Goal: Task Accomplishment & Management: Complete application form

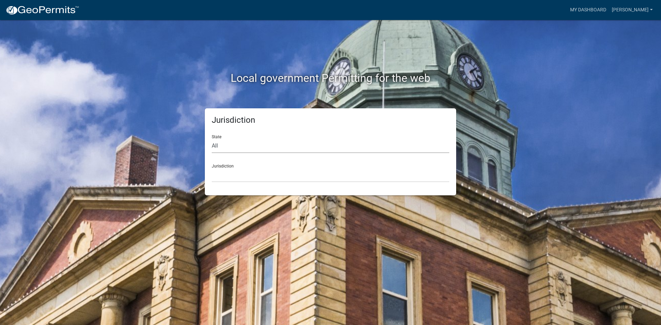
click at [236, 146] on select "All [US_STATE] [US_STATE] [US_STATE] [US_STATE] [US_STATE] [US_STATE] [US_STATE…" at bounding box center [330, 146] width 237 height 14
select select "[US_STATE]"
click at [212, 139] on select "All [US_STATE] [US_STATE] [US_STATE] [US_STATE] [US_STATE] [US_STATE] [US_STATE…" at bounding box center [330, 146] width 237 height 14
click at [230, 180] on select "City of [GEOGRAPHIC_DATA], [US_STATE] City of [GEOGRAPHIC_DATA], [US_STATE] Cit…" at bounding box center [330, 175] width 237 height 14
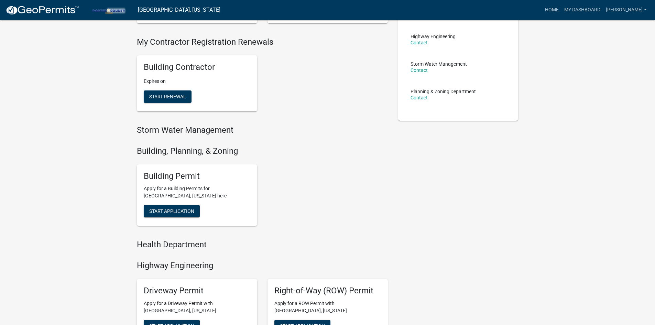
scroll to position [138, 0]
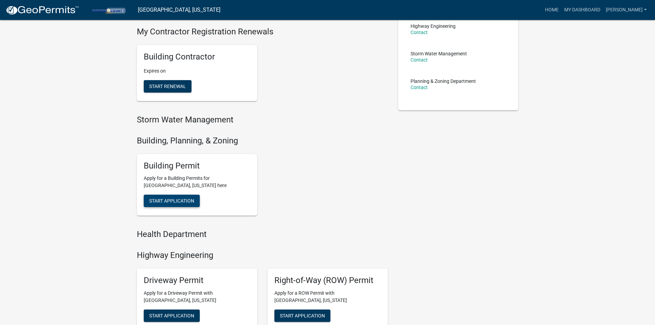
click at [186, 201] on span "Start Application" at bounding box center [171, 201] width 45 height 6
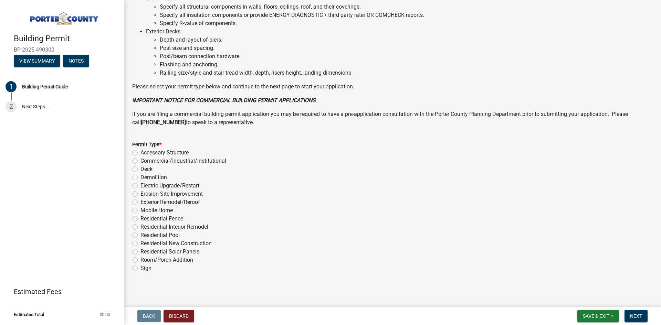
scroll to position [453, 0]
click at [140, 267] on label "Sign" at bounding box center [145, 267] width 11 height 8
click at [140, 267] on input "Sign" at bounding box center [142, 265] width 4 height 4
radio input "true"
click at [637, 317] on span "Next" at bounding box center [636, 316] width 12 height 6
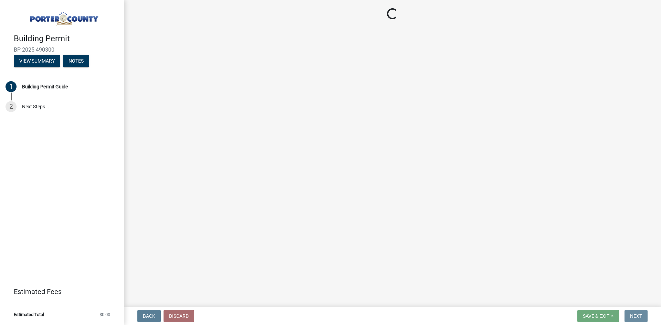
scroll to position [0, 0]
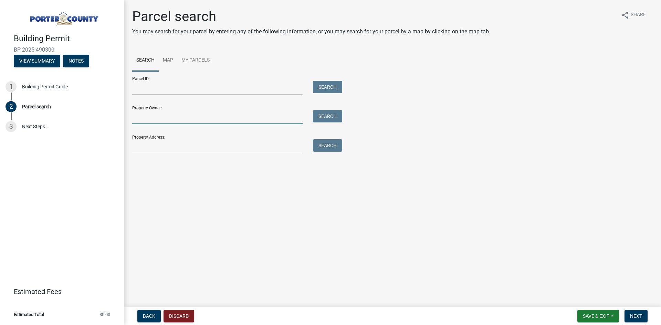
click at [146, 122] on input "Property Owner:" at bounding box center [217, 117] width 170 height 14
type input "J"
type input "Lifestyle Properties"
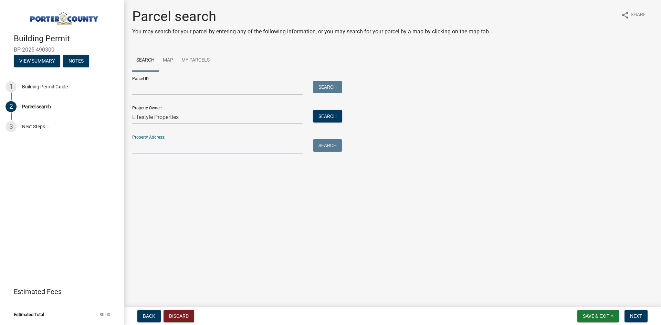
click at [157, 148] on input "Property Address:" at bounding box center [217, 146] width 170 height 14
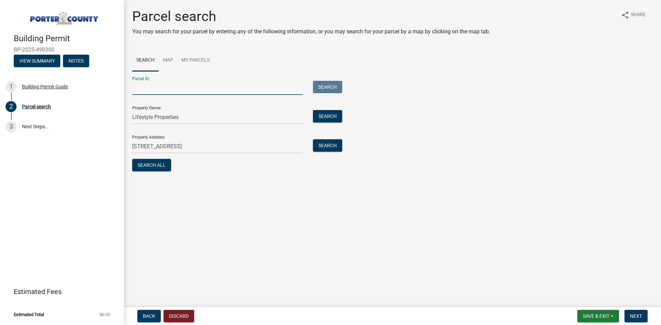
click at [157, 88] on input "Parcel ID:" at bounding box center [217, 88] width 170 height 14
drag, startPoint x: 196, startPoint y: 148, endPoint x: 143, endPoint y: 147, distance: 52.7
click at [143, 147] on input "[STREET_ADDRESS]" at bounding box center [217, 146] width 170 height 14
click at [330, 140] on button "Search" at bounding box center [327, 145] width 29 height 12
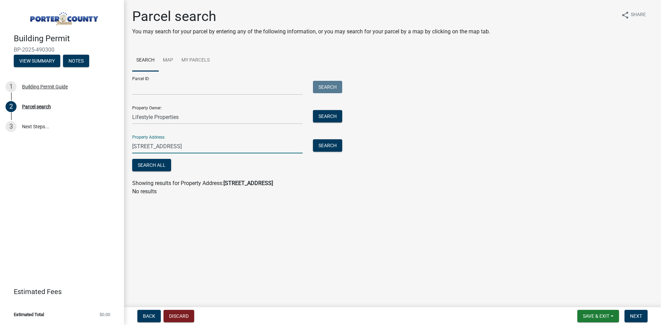
click at [211, 147] on input "[STREET_ADDRESS]" at bounding box center [217, 146] width 170 height 14
type input "361 West"
click at [330, 147] on button "Search" at bounding box center [327, 145] width 29 height 12
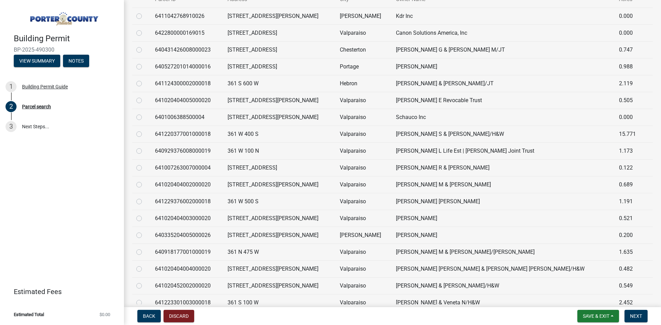
scroll to position [206, 0]
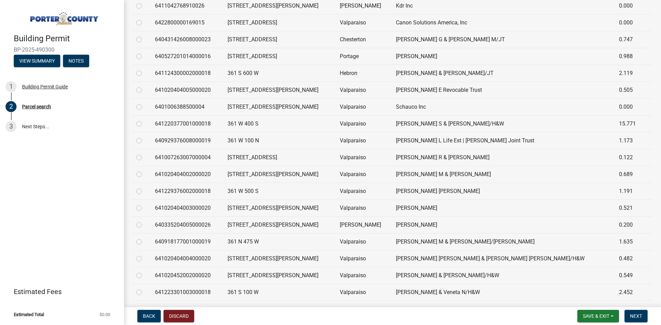
click at [144, 103] on label at bounding box center [144, 103] width 0 height 0
click at [144, 107] on input "radio" at bounding box center [146, 105] width 4 height 4
radio input "true"
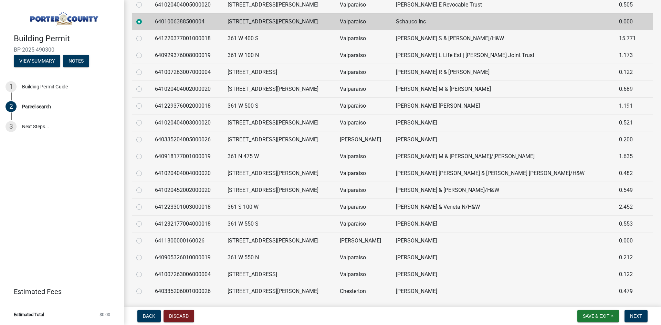
scroll to position [310, 0]
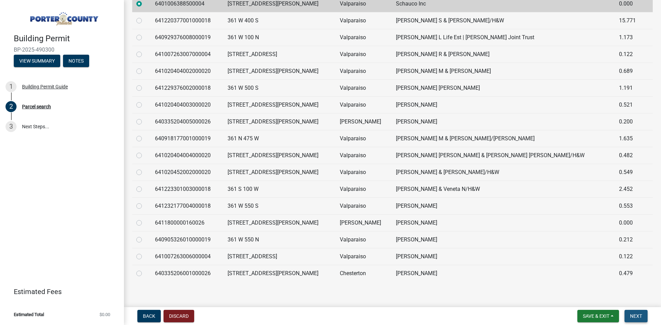
click at [636, 314] on span "Next" at bounding box center [636, 316] width 12 height 6
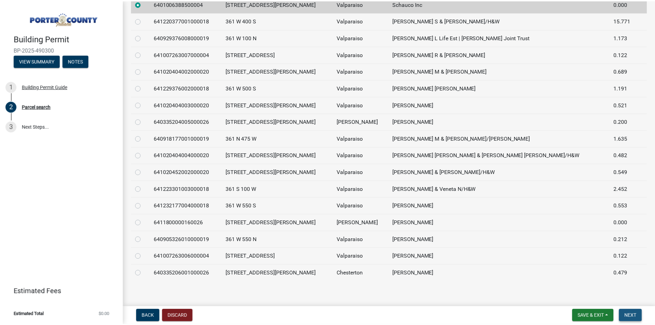
scroll to position [0, 0]
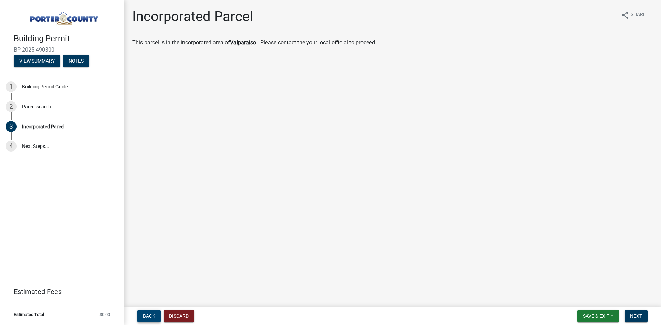
click at [143, 314] on span "Back" at bounding box center [149, 316] width 12 height 6
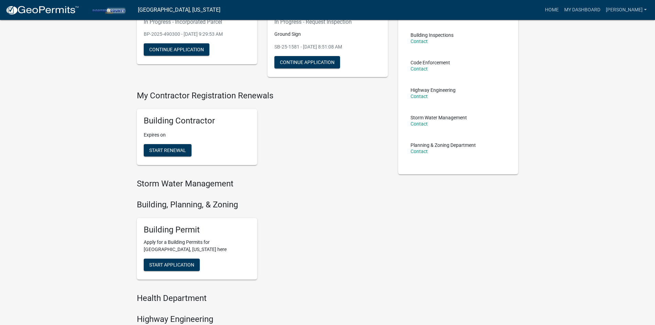
scroll to position [65, 0]
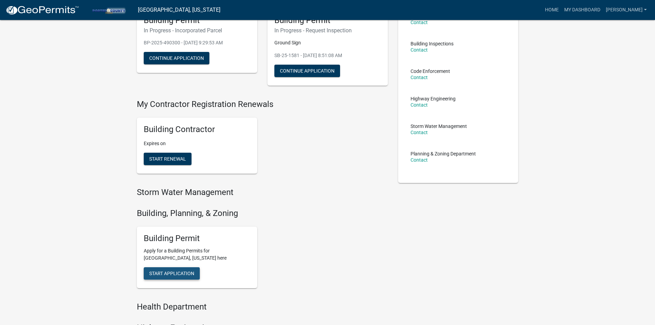
click at [179, 274] on span "Start Application" at bounding box center [171, 274] width 45 height 6
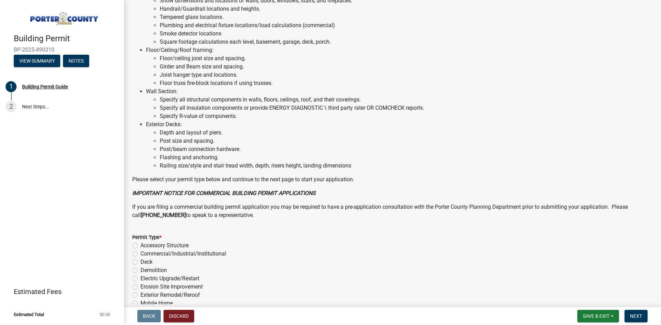
scroll to position [447, 0]
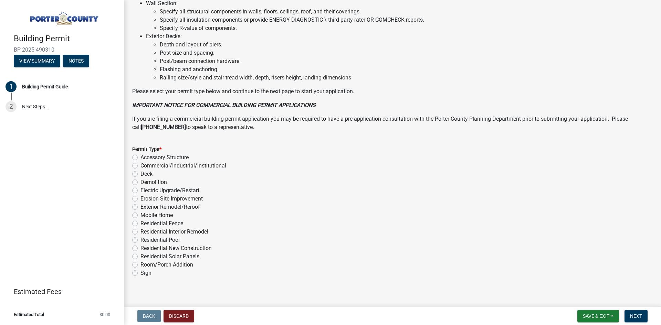
click at [140, 274] on label "Sign" at bounding box center [145, 273] width 11 height 8
click at [140, 274] on input "Sign" at bounding box center [142, 271] width 4 height 4
radio input "true"
click at [638, 315] on span "Next" at bounding box center [636, 316] width 12 height 6
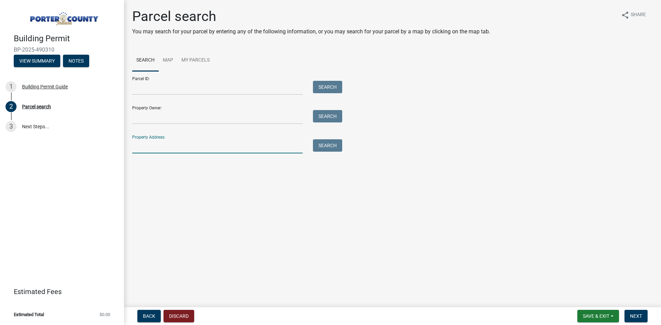
click at [161, 151] on input "Property Address:" at bounding box center [217, 146] width 170 height 14
click at [329, 146] on button "Search" at bounding box center [327, 145] width 29 height 12
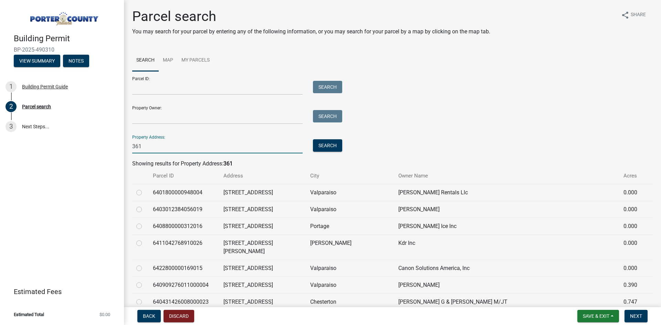
click at [151, 146] on input "361" at bounding box center [217, 146] width 170 height 14
type input "361 West"
click at [344, 144] on div "Parcel ID: Search Property Owner: Search Property Address: [STREET_ADDRESS] Sea…" at bounding box center [392, 112] width 520 height 82
click at [333, 148] on button "Search" at bounding box center [327, 145] width 29 height 12
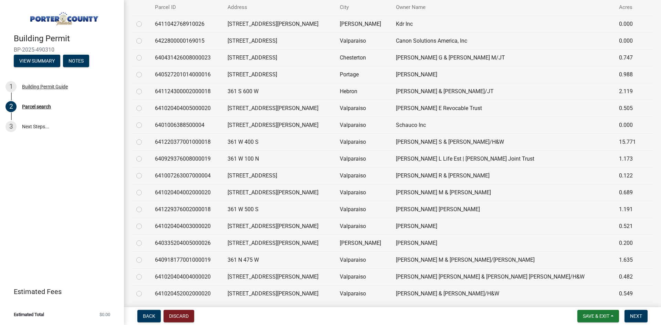
scroll to position [157, 0]
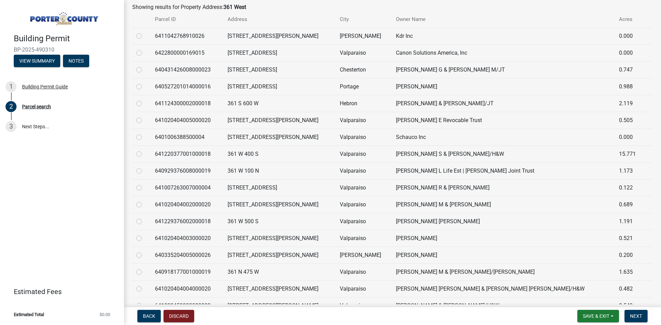
click at [144, 133] on label at bounding box center [144, 133] width 0 height 0
click at [144, 137] on input "radio" at bounding box center [146, 135] width 4 height 4
radio input "true"
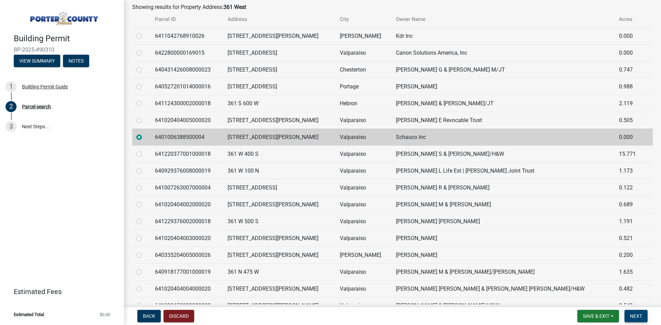
click at [633, 319] on button "Next" at bounding box center [635, 316] width 23 height 12
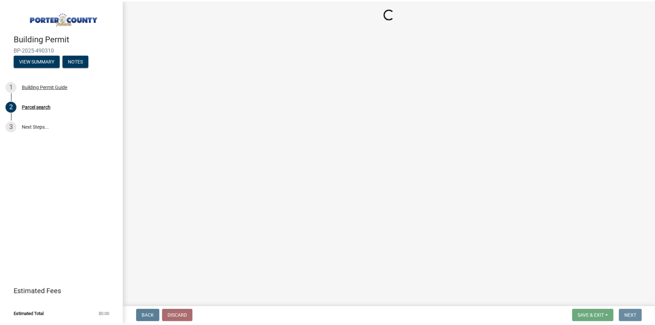
scroll to position [0, 0]
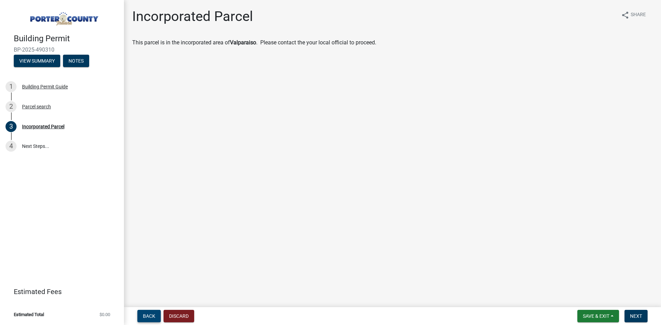
click at [148, 316] on span "Back" at bounding box center [149, 316] width 12 height 6
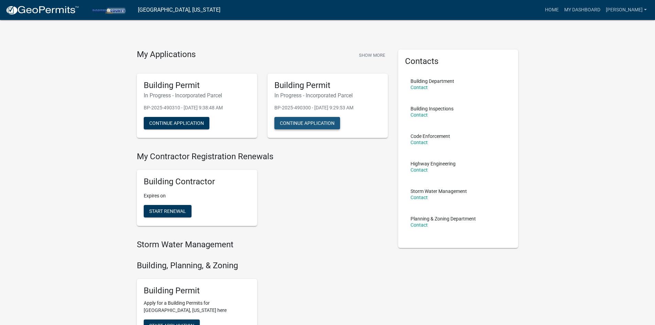
click at [304, 121] on button "Continue Application" at bounding box center [308, 123] width 66 height 12
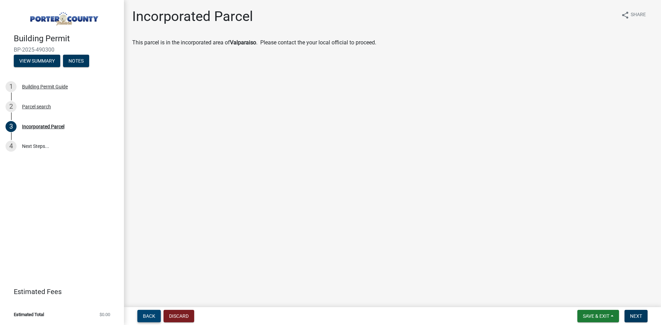
click at [151, 316] on span "Back" at bounding box center [149, 316] width 12 height 6
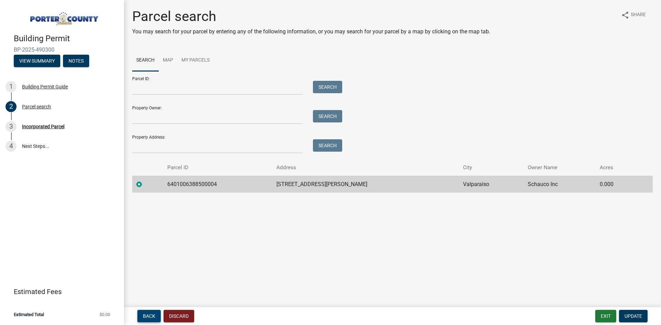
click at [147, 315] on span "Back" at bounding box center [149, 316] width 12 height 6
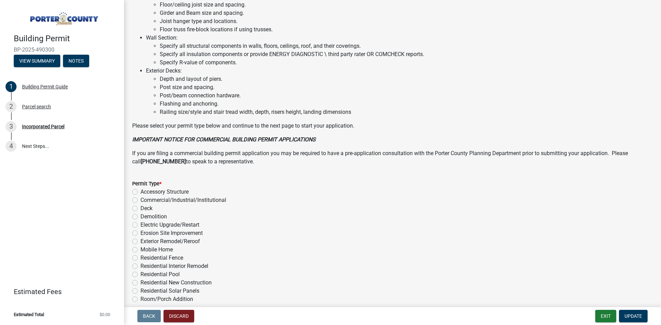
scroll to position [453, 0]
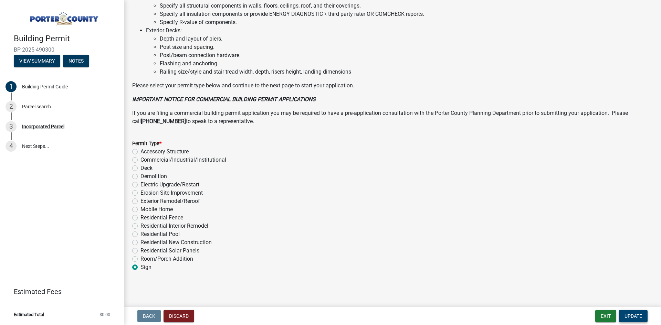
click at [634, 316] on span "Update" at bounding box center [633, 316] width 18 height 6
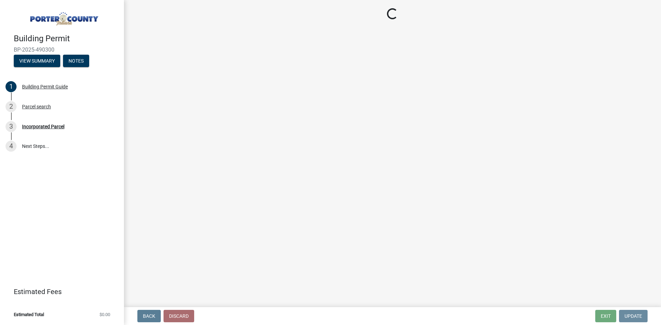
scroll to position [0, 0]
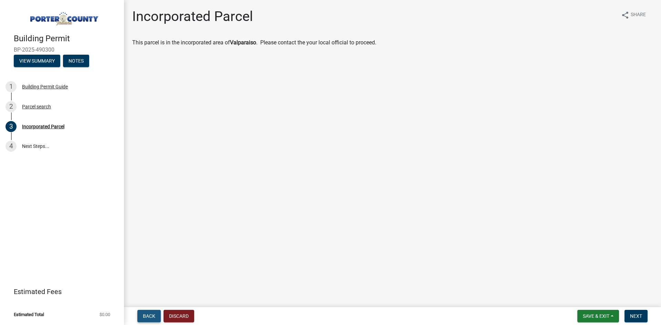
click at [150, 317] on span "Back" at bounding box center [149, 316] width 12 height 6
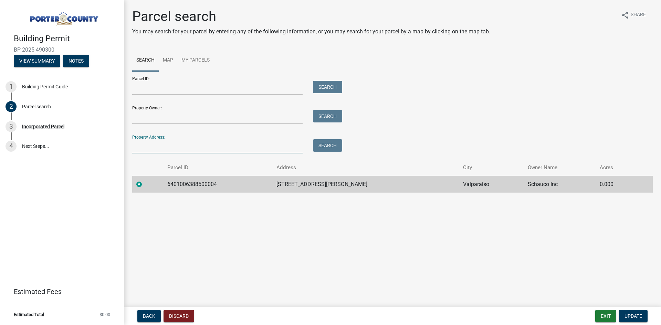
click at [153, 144] on input "Property Address:" at bounding box center [217, 146] width 170 height 14
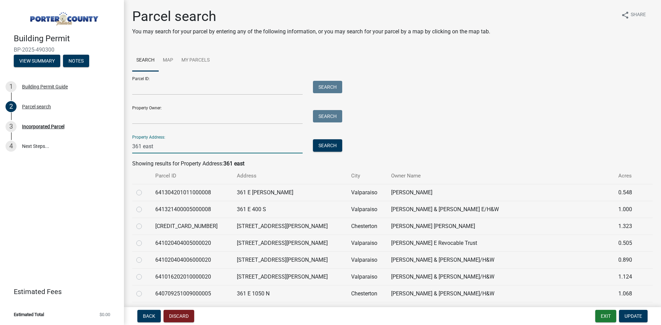
drag, startPoint x: 161, startPoint y: 147, endPoint x: 143, endPoint y: 147, distance: 17.9
click at [143, 147] on input "361 east" at bounding box center [217, 146] width 170 height 14
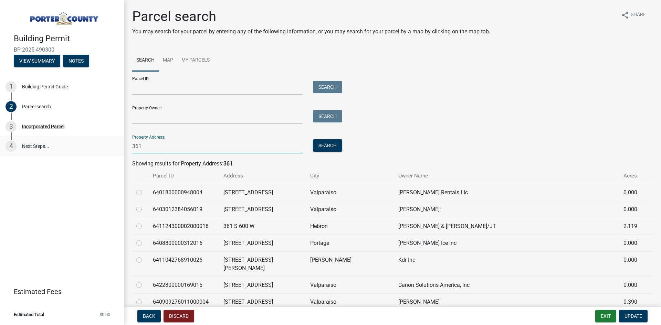
drag, startPoint x: 156, startPoint y: 142, endPoint x: 107, endPoint y: 142, distance: 49.5
click at [107, 142] on div "Building Permit BP-2025-490300 View Summary Notes 1 Building Permit Guide 2 Par…" at bounding box center [330, 162] width 661 height 325
click at [332, 146] on button "Search" at bounding box center [327, 145] width 29 height 12
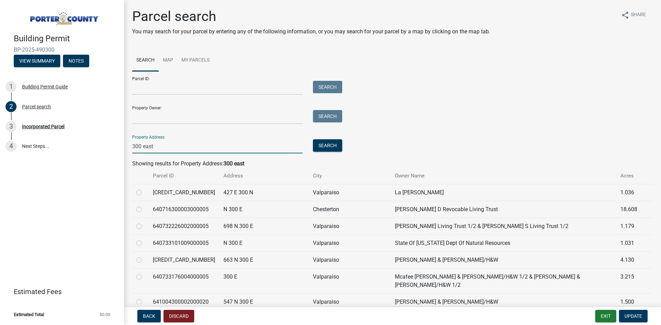
click at [191, 151] on input "300 east" at bounding box center [217, 146] width 170 height 14
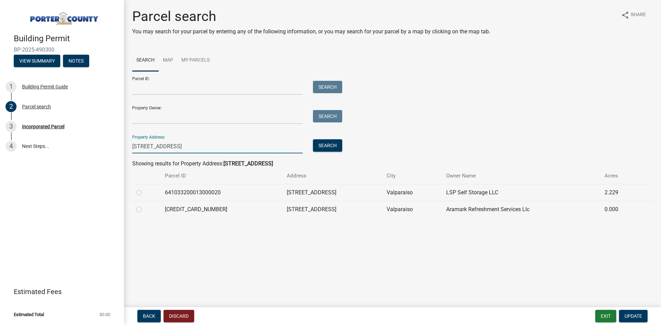
type input "[STREET_ADDRESS]"
click at [144, 189] on label at bounding box center [144, 189] width 0 height 0
click at [144, 192] on input "radio" at bounding box center [146, 191] width 4 height 4
radio input "true"
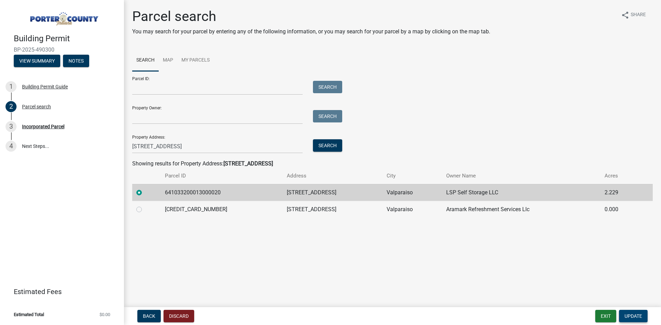
click at [630, 315] on span "Update" at bounding box center [633, 316] width 18 height 6
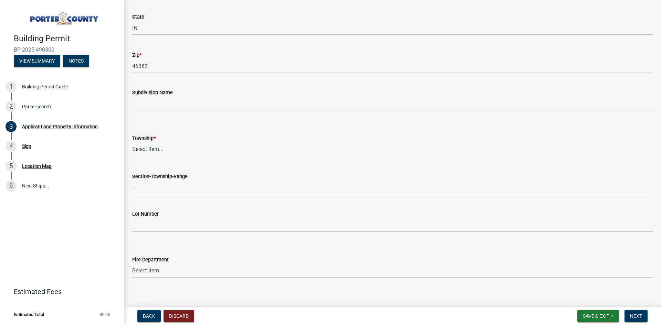
scroll to position [206, 0]
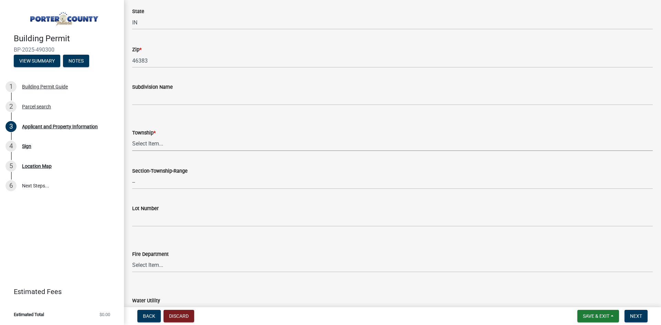
click at [149, 143] on select "Select Item... [PERSON_NAME][GEOGRAPHIC_DATA] [PERSON_NAME][GEOGRAPHIC_DATA] [G…" at bounding box center [392, 144] width 520 height 14
click at [132, 137] on select "Select Item... [PERSON_NAME][GEOGRAPHIC_DATA] [PERSON_NAME][GEOGRAPHIC_DATA] [G…" at bounding box center [392, 144] width 520 height 14
select select "6f5aa9ae-62ac-41bd-979a-9c71eae504cc"
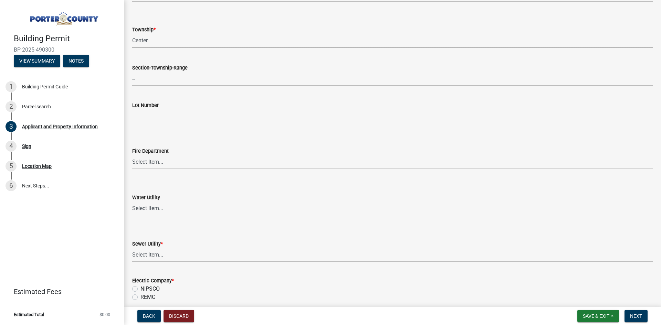
scroll to position [344, 0]
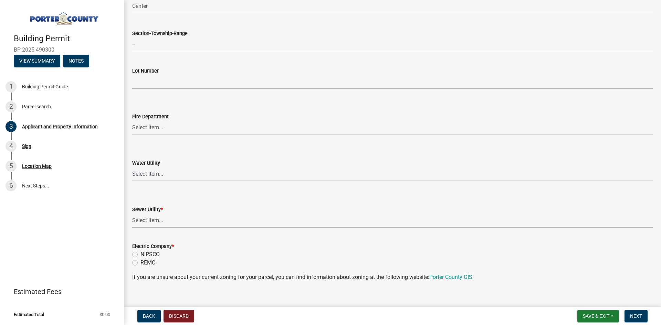
click at [170, 224] on select "Select Item... Aqua [US_STATE] Inc Damon Run Falling Waters Lake Eliza - LEACD …" at bounding box center [392, 221] width 520 height 14
click at [132, 214] on select "Select Item... Aqua [US_STATE] Inc Damon Run Falling Waters Lake Eliza - LEACD …" at bounding box center [392, 221] width 520 height 14
select select "c796f995-08fe-487b-a20e-70ab553361d3"
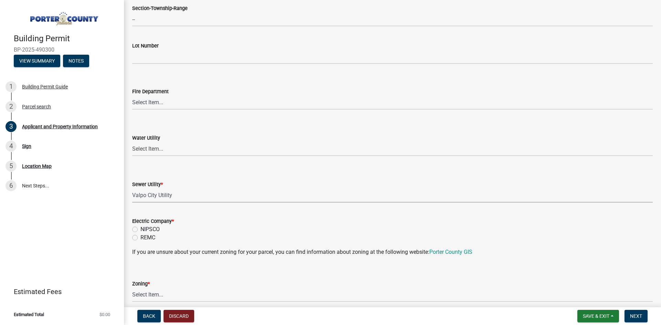
scroll to position [413, 0]
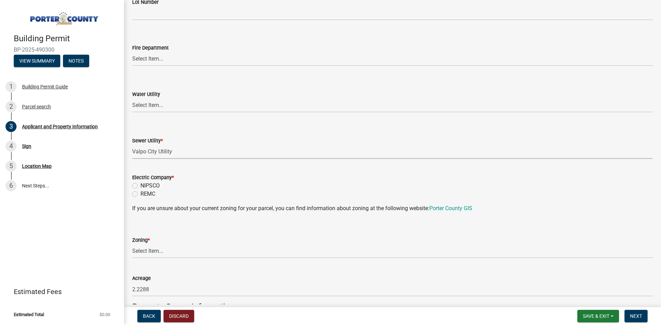
click at [156, 187] on label "NIPSCO" at bounding box center [149, 186] width 19 height 8
click at [145, 186] on input "NIPSCO" at bounding box center [142, 184] width 4 height 4
radio input "true"
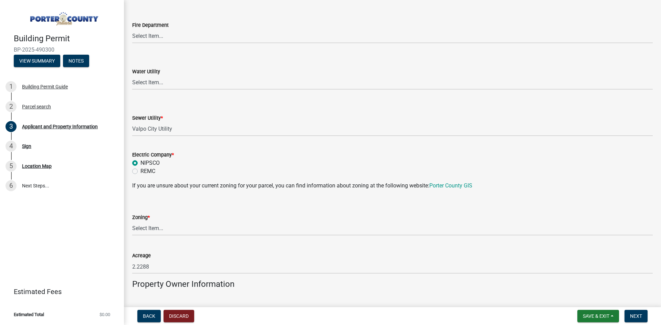
scroll to position [447, 0]
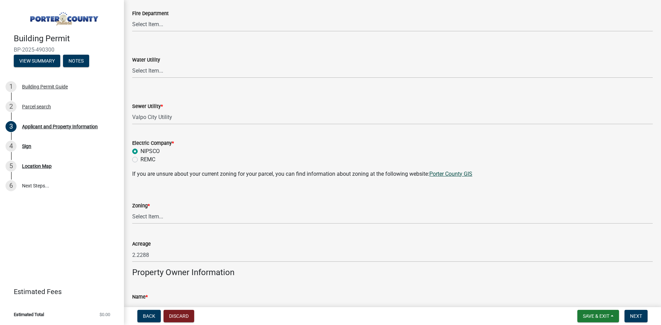
click at [450, 175] on link "Porter County GIS" at bounding box center [450, 174] width 43 height 7
click at [161, 214] on select "Select Item... A1 A2 CH CM CN I1 I2 I3 IN MP OT P1 P2 PUD R1 R2 R3 R4 RL RR" at bounding box center [392, 217] width 520 height 14
click at [451, 172] on link "Porter County GIS" at bounding box center [450, 174] width 43 height 7
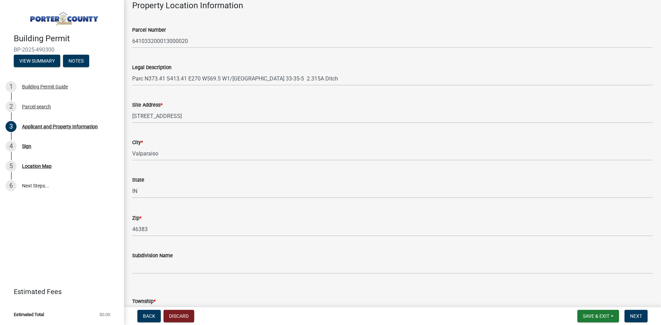
scroll to position [34, 0]
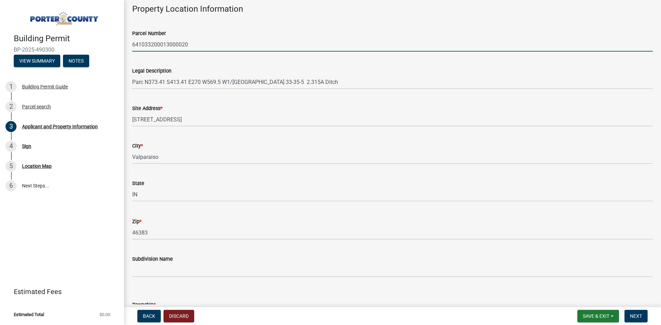
drag, startPoint x: 191, startPoint y: 45, endPoint x: 128, endPoint y: 46, distance: 62.6
click at [128, 46] on div "Parcel Number 641033200013000020" at bounding box center [392, 36] width 531 height 32
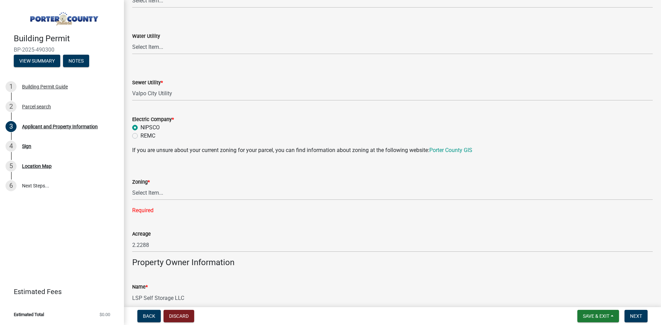
scroll to position [482, 0]
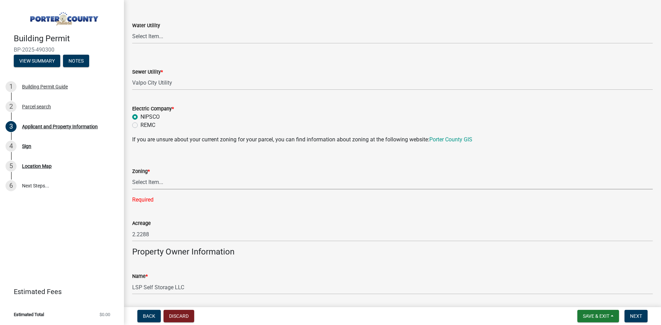
click at [155, 187] on select "Select Item... A1 A2 CH CM CN I1 I2 I3 IN MP OT P1 P2 PUD R1 R2 R3 R4 RL RR" at bounding box center [392, 182] width 520 height 14
click at [132, 175] on select "Select Item... A1 A2 CH CM CN I1 I2 I3 IN MP OT P1 P2 PUD R1 R2 R3 R4 RL RR" at bounding box center [392, 182] width 520 height 14
select select "3f2df8a6-9015-4455-96ac-4843375ad2c5"
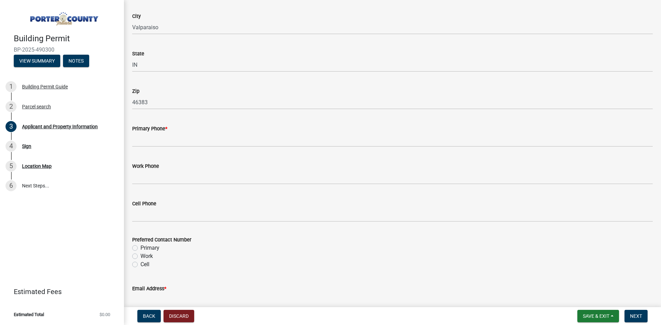
scroll to position [826, 0]
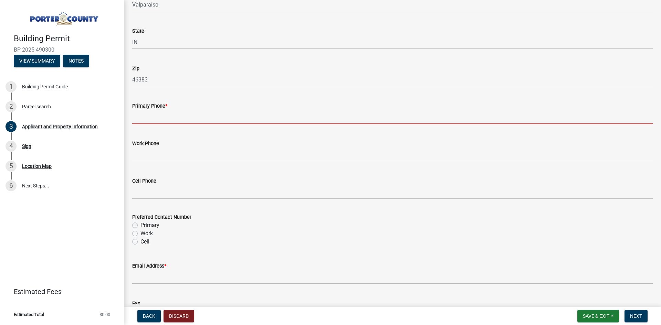
click at [153, 121] on input "Primary Phone *" at bounding box center [392, 117] width 520 height 14
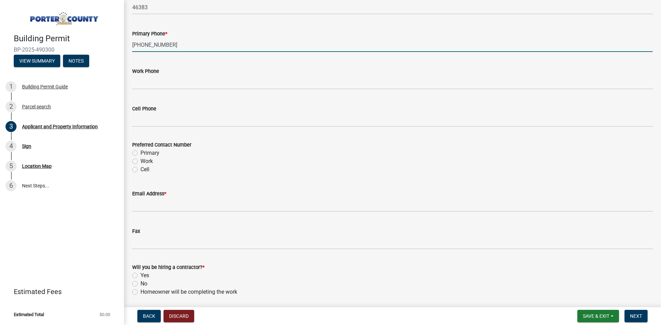
scroll to position [929, 0]
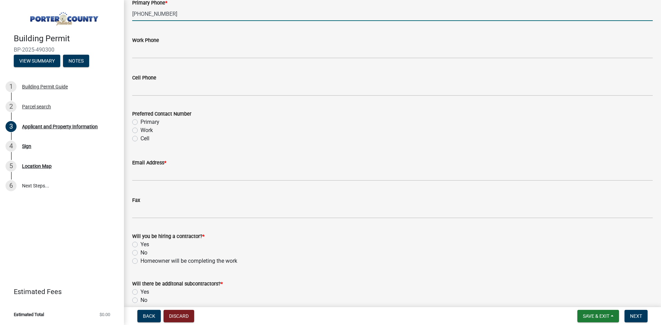
type input "[PHONE_NUMBER]"
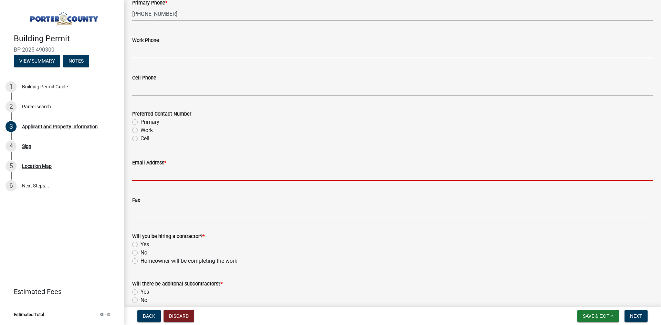
click at [166, 175] on input "Email Address *" at bounding box center [392, 174] width 520 height 14
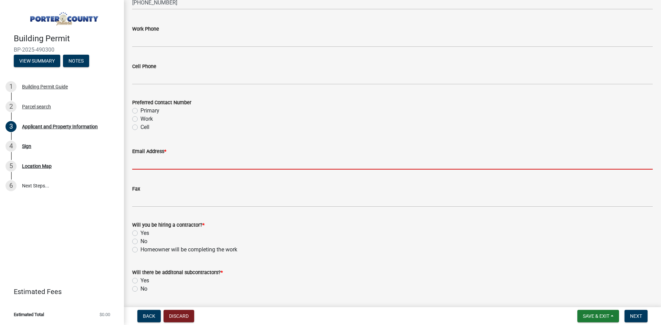
scroll to position [962, 0]
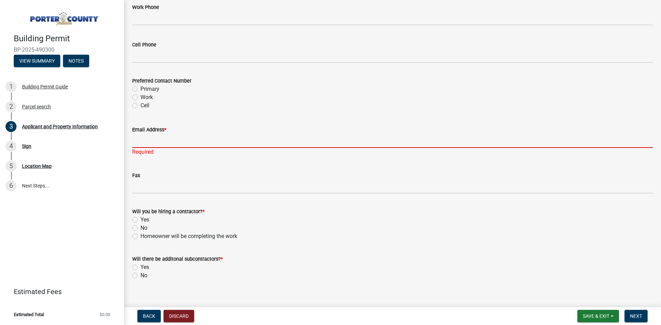
paste input "[PERSON_NAME][EMAIL_ADDRESS][DOMAIN_NAME]"
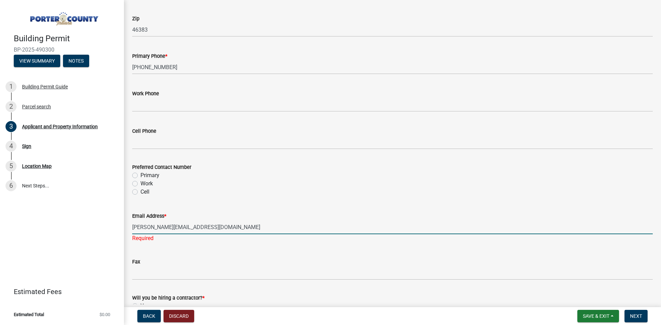
scroll to position [970, 0]
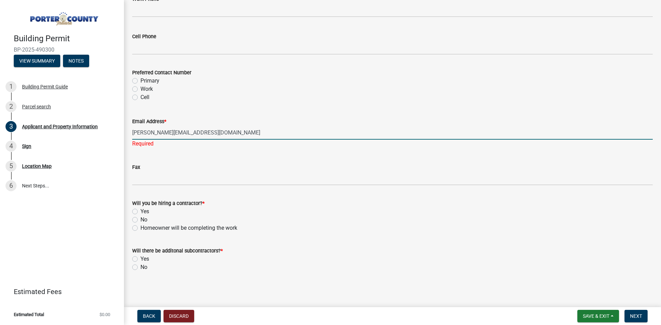
type input "[PERSON_NAME][EMAIL_ADDRESS][DOMAIN_NAME]"
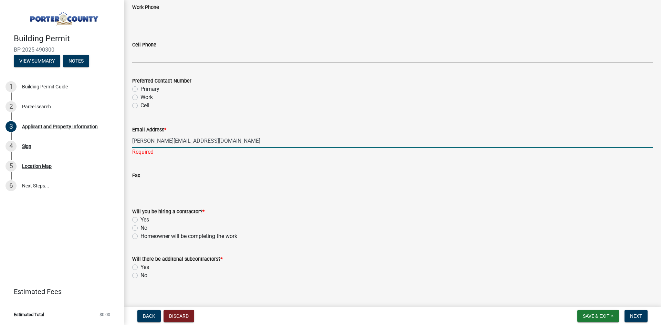
click at [140, 224] on label "No" at bounding box center [143, 228] width 7 height 8
click at [140, 224] on input "No" at bounding box center [142, 226] width 4 height 4
radio input "true"
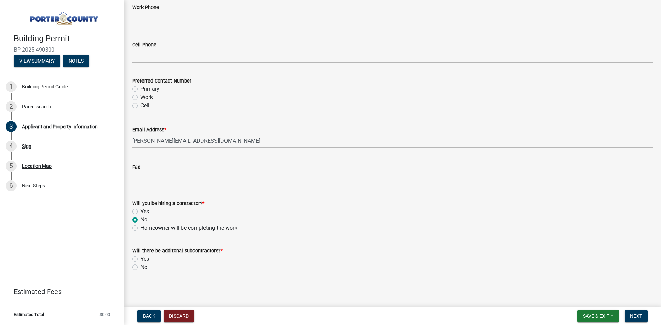
click at [140, 267] on label "No" at bounding box center [143, 267] width 7 height 8
click at [140, 267] on input "No" at bounding box center [142, 265] width 4 height 4
radio input "true"
click at [630, 317] on span "Next" at bounding box center [636, 316] width 12 height 6
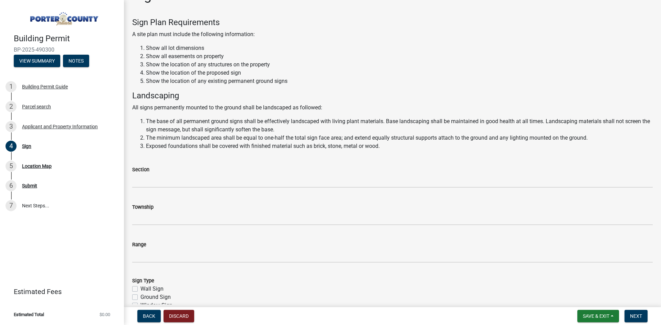
scroll to position [103, 0]
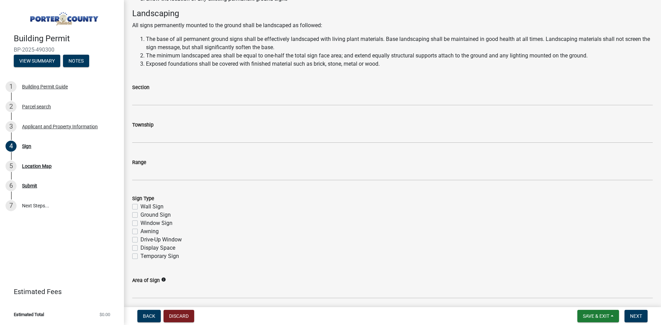
click at [140, 215] on label "Ground Sign" at bounding box center [155, 215] width 30 height 8
click at [140, 215] on input "Ground Sign" at bounding box center [142, 213] width 4 height 4
checkbox input "true"
checkbox input "false"
checkbox input "true"
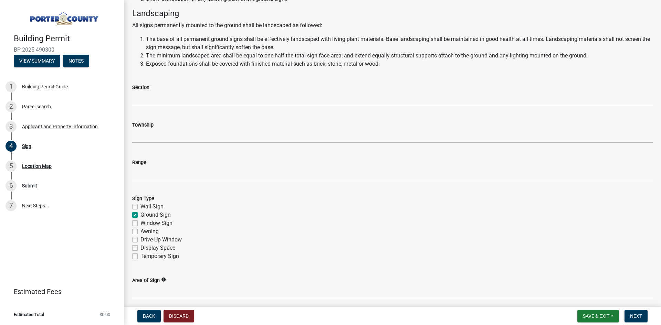
checkbox input "false"
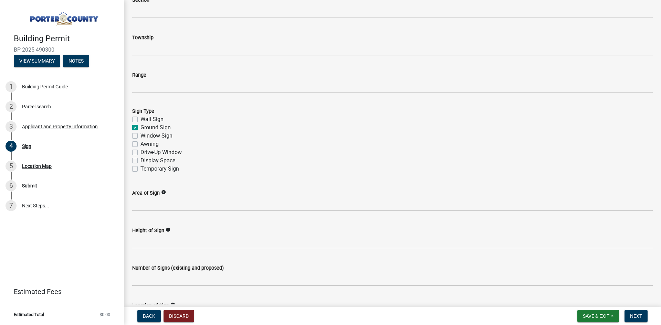
scroll to position [206, 0]
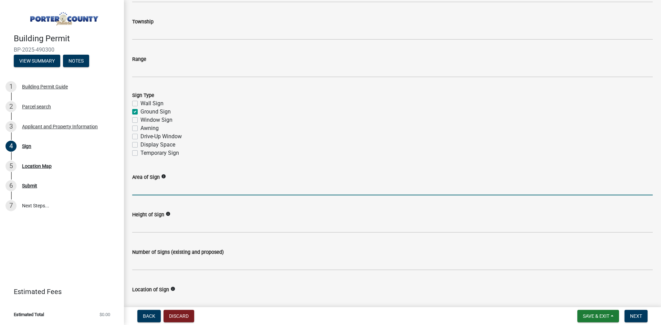
click at [147, 189] on input "Area of Sign" at bounding box center [392, 188] width 520 height 14
click at [161, 186] on input "Area of Sign" at bounding box center [392, 188] width 520 height 14
type input "78" x 72.5""
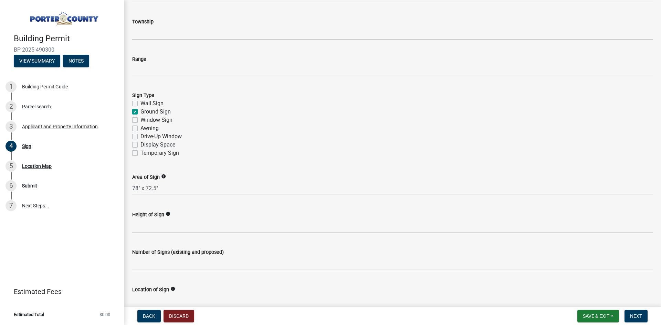
click at [162, 178] on wm-help-text "info" at bounding box center [163, 177] width 5 height 7
click at [162, 178] on icon "info" at bounding box center [163, 176] width 5 height 5
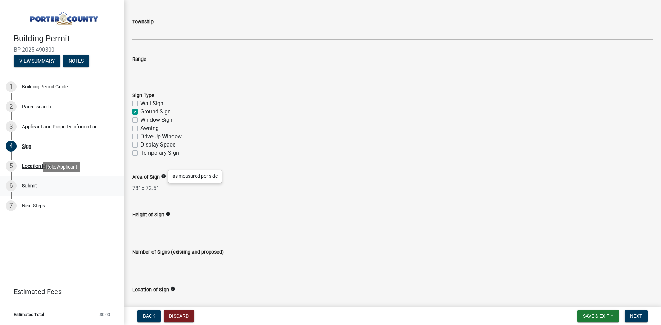
drag, startPoint x: 167, startPoint y: 190, endPoint x: 112, endPoint y: 192, distance: 55.1
click at [114, 192] on div "Building Permit BP-2025-490300 View Summary Notes 1 Building Permit Guide 2 Par…" at bounding box center [330, 162] width 661 height 325
click at [162, 176] on icon "info" at bounding box center [163, 176] width 5 height 5
drag, startPoint x: 162, startPoint y: 191, endPoint x: 102, endPoint y: 187, distance: 60.0
click at [102, 187] on div "Building Permit BP-2025-490300 View Summary Notes 1 Building Permit Guide 2 Par…" at bounding box center [330, 162] width 661 height 325
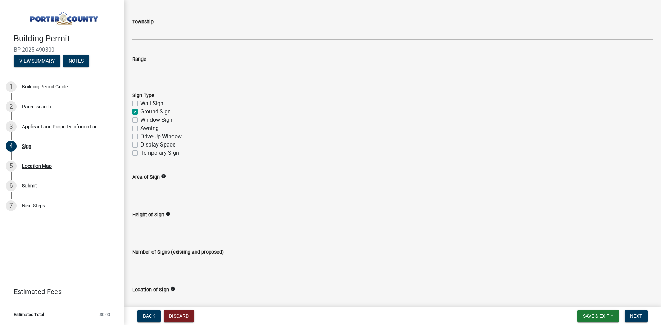
drag, startPoint x: 157, startPoint y: 189, endPoint x: 157, endPoint y: 185, distance: 4.5
click at [157, 189] on input "Area of Sign" at bounding box center [392, 188] width 520 height 14
type input "39 sf"
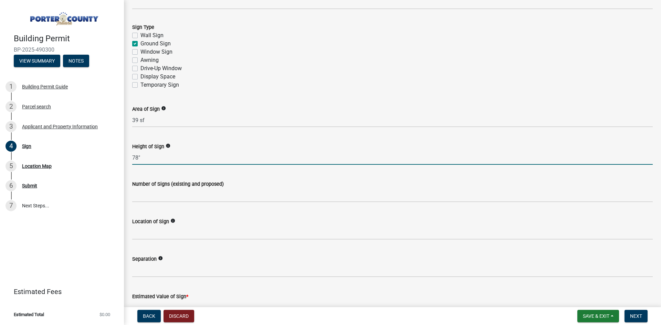
scroll to position [275, 0]
type input "78""
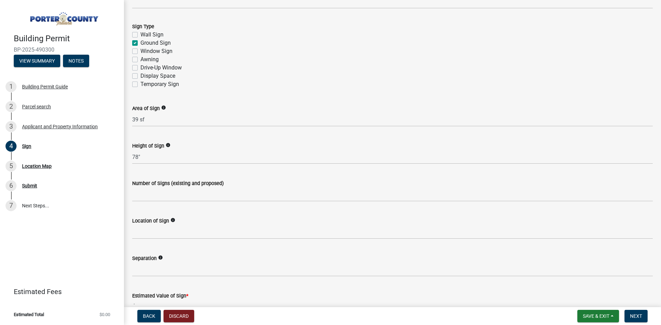
click at [157, 202] on wm-data-entity-input "Number of Signs (existing and proposed)" at bounding box center [392, 189] width 520 height 38
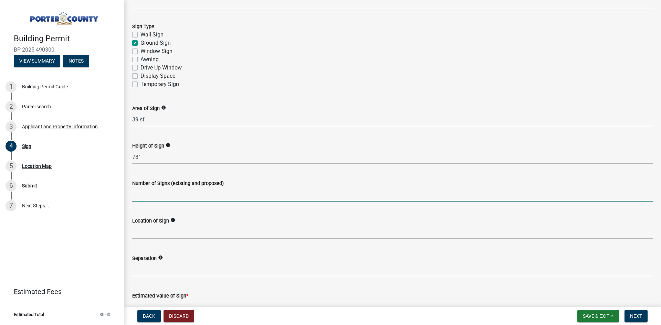
click at [156, 196] on input "Number of Signs (existing and proposed)" at bounding box center [392, 195] width 520 height 14
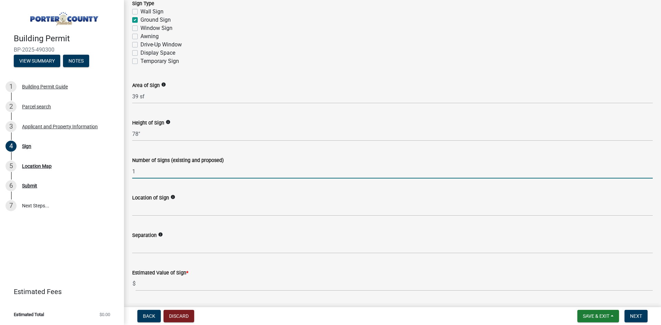
scroll to position [310, 0]
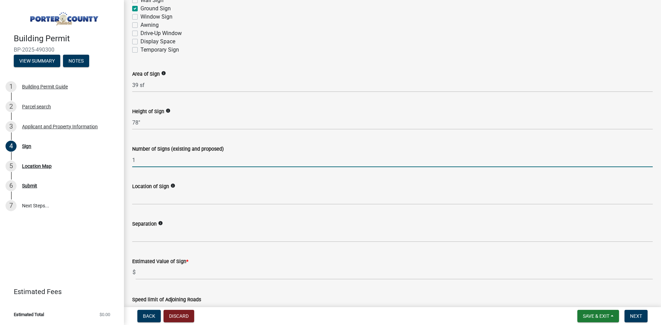
type input "1"
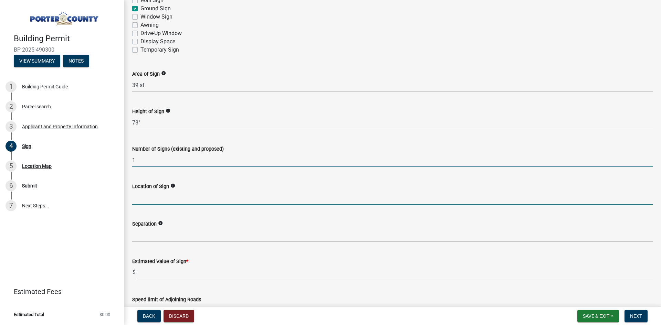
click at [145, 203] on input "Location of Sign" at bounding box center [392, 198] width 520 height 14
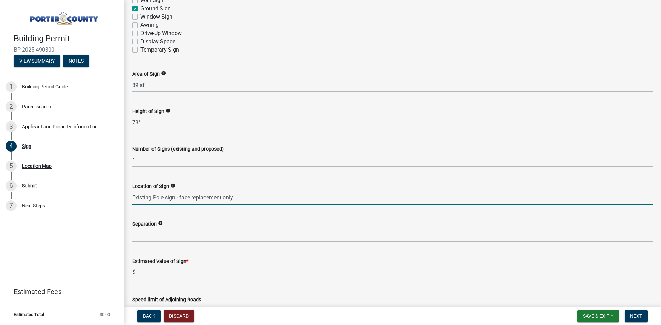
click at [157, 196] on input "Existing Pole sign - face replacement only" at bounding box center [392, 198] width 520 height 14
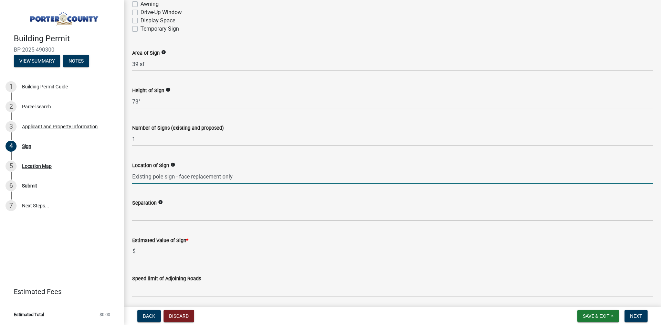
scroll to position [378, 0]
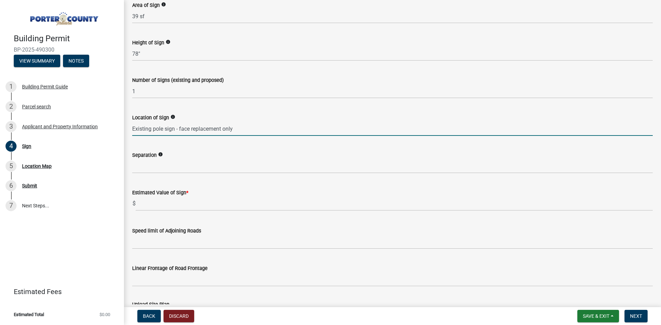
type input "Existing pole sign - face replacement only"
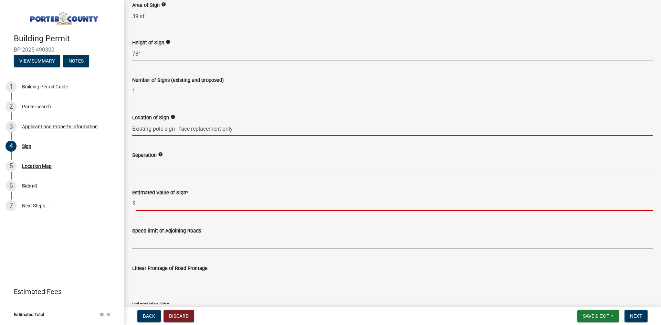
click at [147, 206] on input "text" at bounding box center [394, 204] width 517 height 14
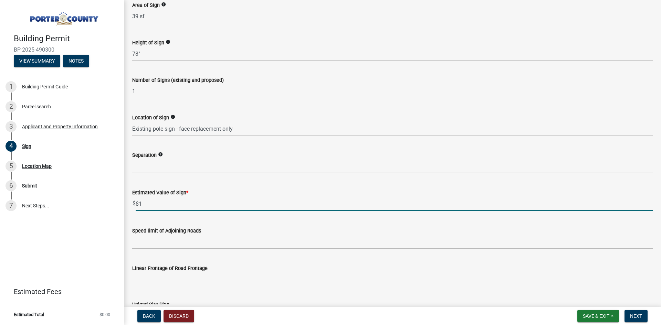
type input "$"
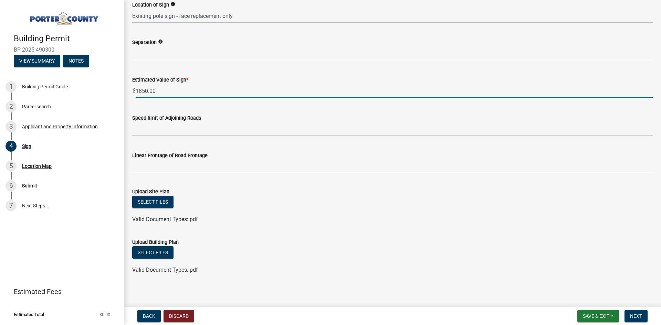
scroll to position [494, 0]
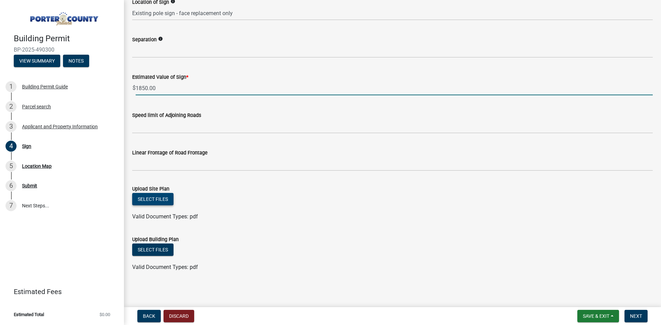
type input "1850"
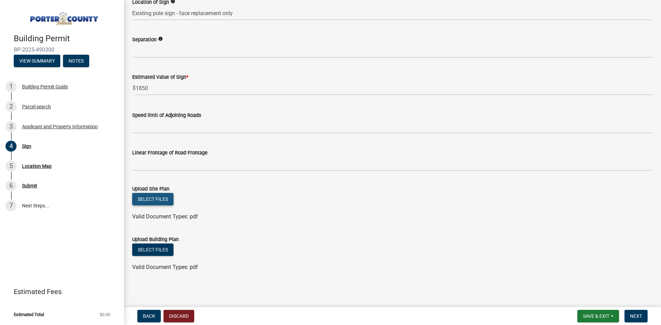
click at [163, 199] on button "Select files" at bounding box center [152, 199] width 41 height 12
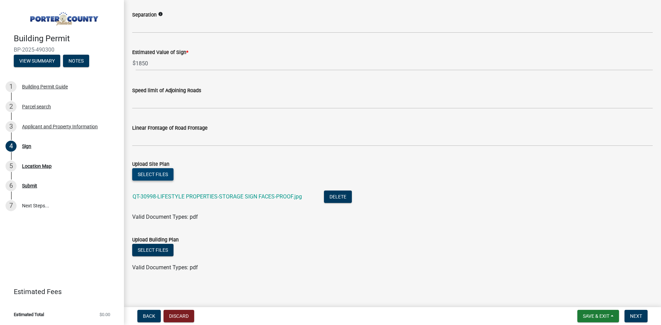
scroll to position [519, 0]
click at [642, 315] on button "Next" at bounding box center [635, 316] width 23 height 12
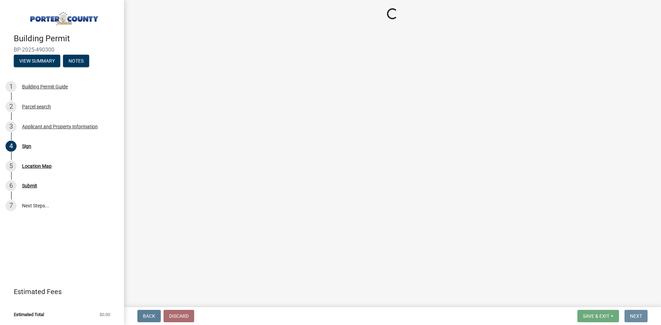
scroll to position [0, 0]
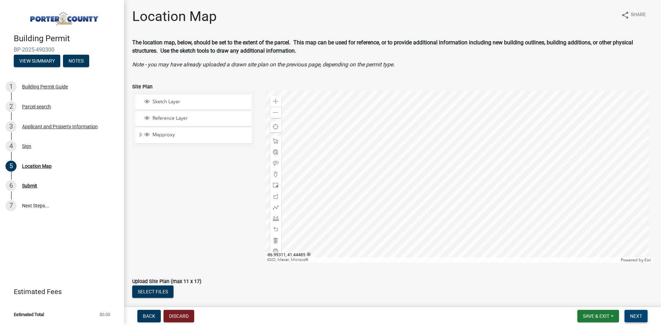
click at [637, 314] on span "Next" at bounding box center [636, 316] width 12 height 6
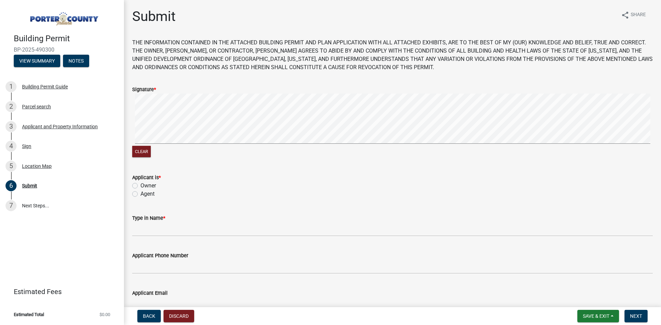
click at [143, 193] on label "Agent" at bounding box center [147, 194] width 14 height 8
click at [143, 193] on input "Agent" at bounding box center [142, 192] width 4 height 4
radio input "true"
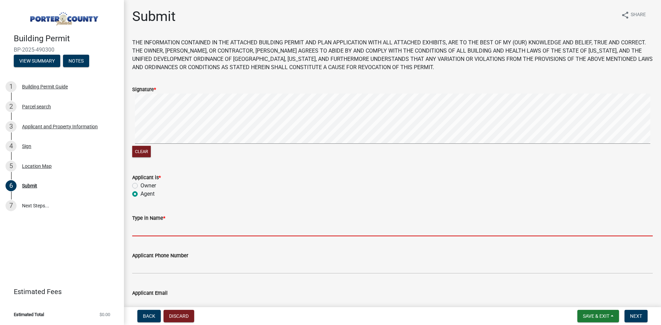
click at [143, 228] on input "Type in Name *" at bounding box center [392, 229] width 520 height 14
type input "[PERSON_NAME]"
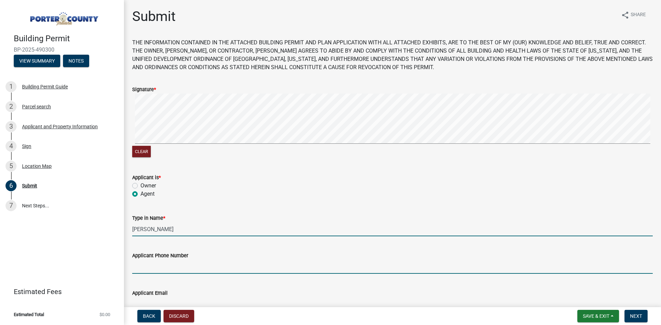
type input "2199166452"
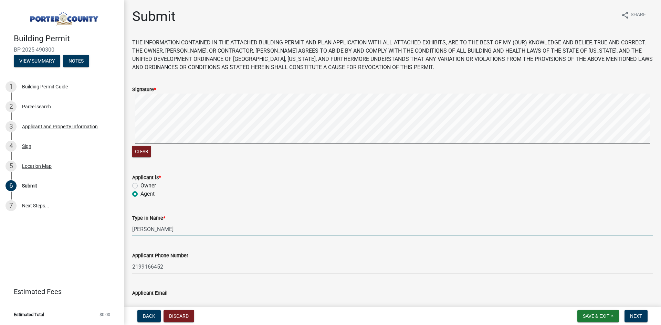
type input "[PERSON_NAME][EMAIL_ADDRESS][DOMAIN_NAME]"
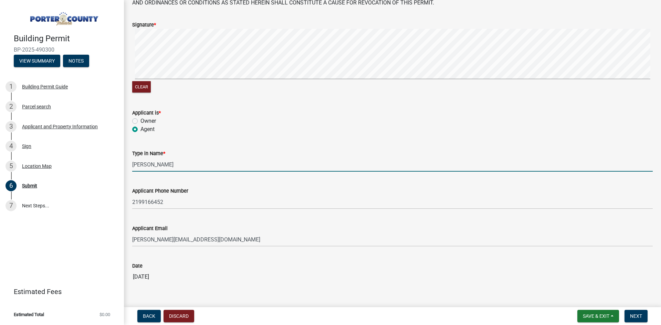
scroll to position [69, 0]
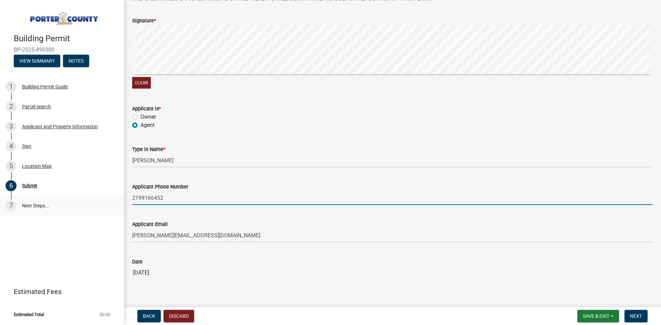
drag, startPoint x: 185, startPoint y: 200, endPoint x: 86, endPoint y: 196, distance: 99.5
click at [86, 196] on div "Building Permit BP-2025-490300 View Summary Notes 1 Building Permit Guide 2 Par…" at bounding box center [330, 162] width 661 height 325
type input "2197332551"
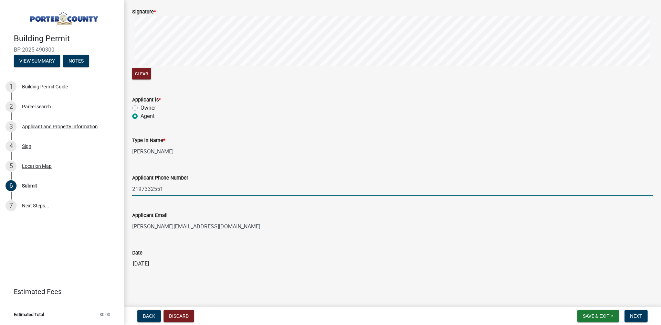
scroll to position [82, 0]
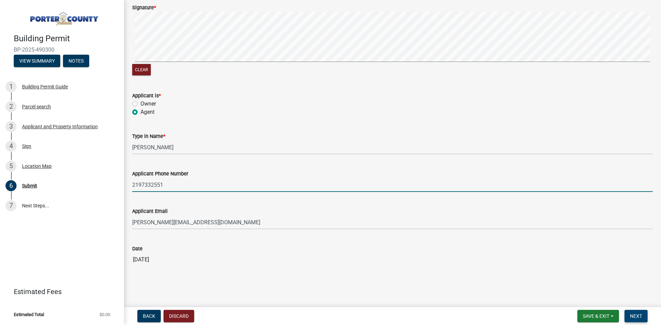
click at [639, 313] on span "Next" at bounding box center [636, 316] width 12 height 6
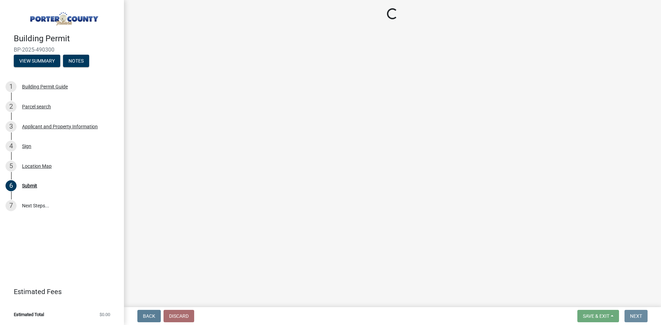
scroll to position [0, 0]
